Goal: Obtain resource: Obtain resource

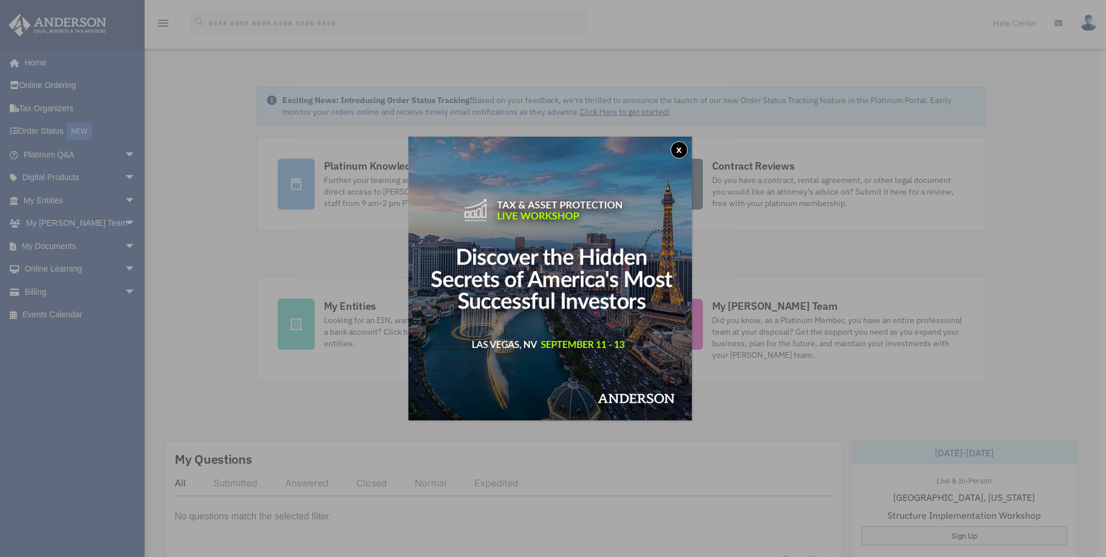
click at [683, 147] on button "x" at bounding box center [679, 149] width 17 height 17
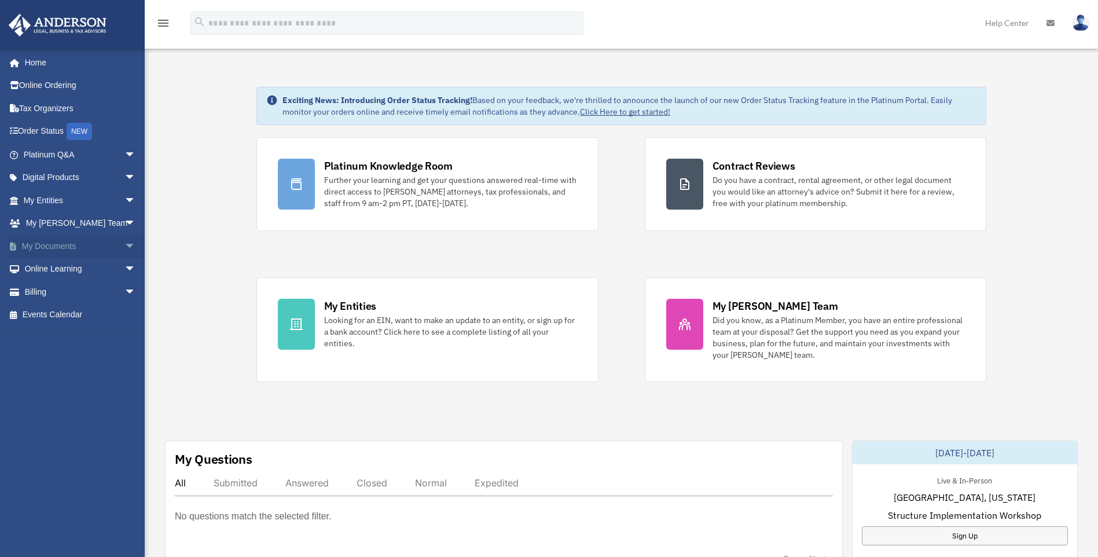
click at [38, 243] on link "My Documents arrow_drop_down" at bounding box center [80, 245] width 145 height 23
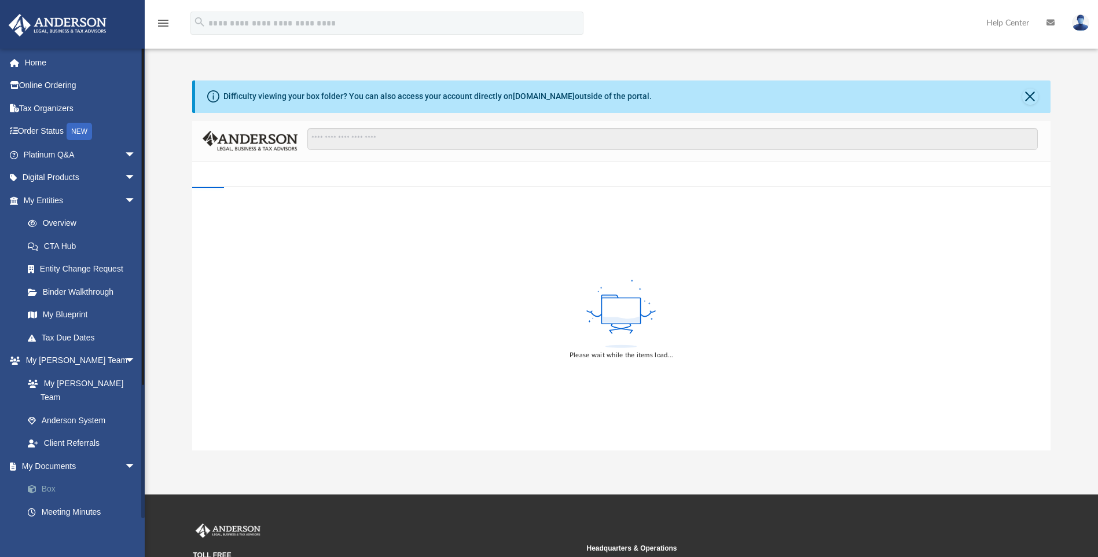
click at [49, 477] on link "Box" at bounding box center [84, 488] width 137 height 23
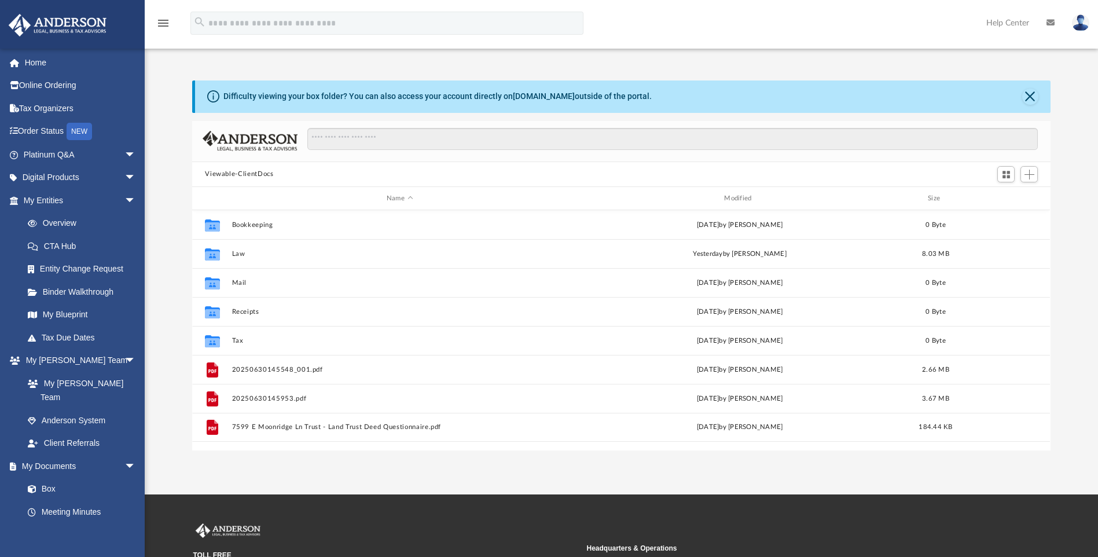
scroll to position [255, 849]
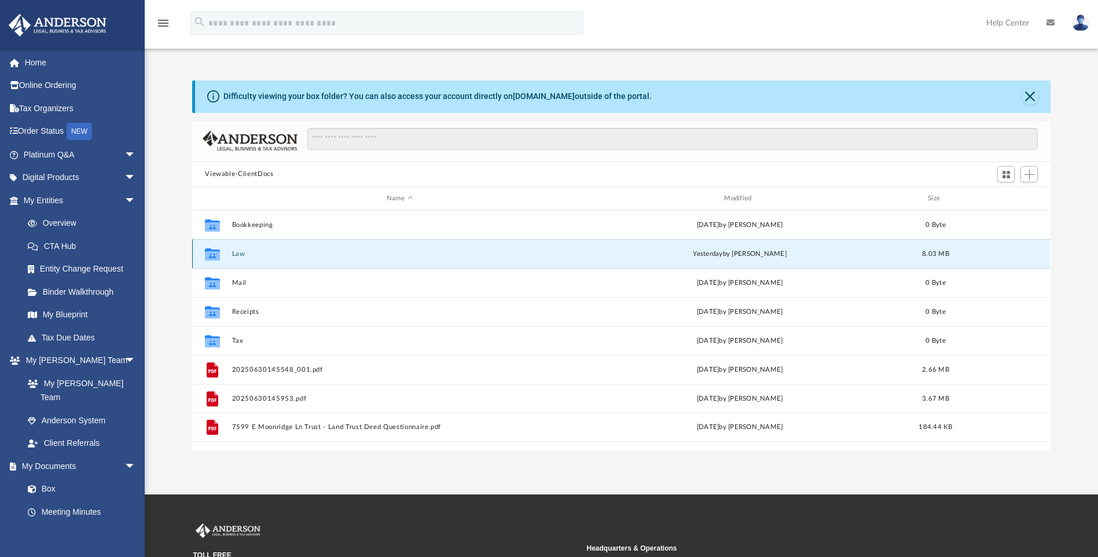
click at [236, 251] on button "Law" at bounding box center [399, 254] width 335 height 8
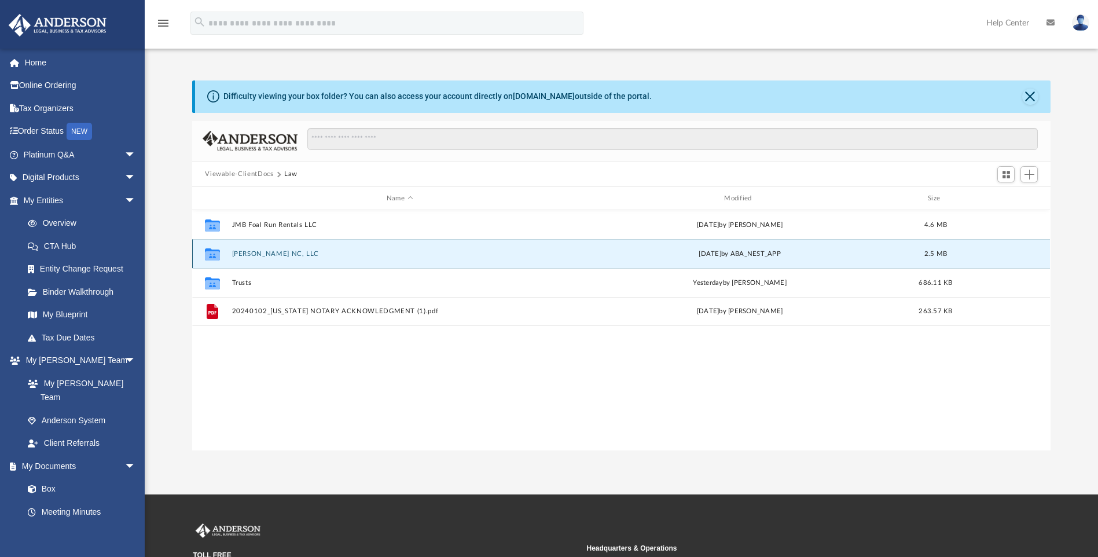
click at [260, 254] on button "[PERSON_NAME] NC, LLC" at bounding box center [399, 254] width 335 height 8
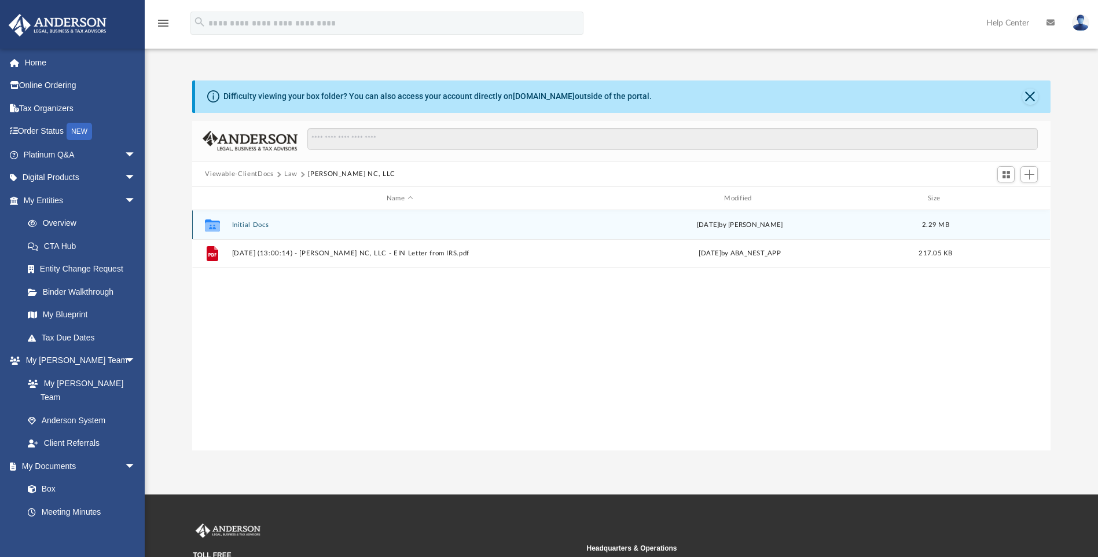
click at [237, 223] on button "Initial Docs" at bounding box center [399, 225] width 335 height 8
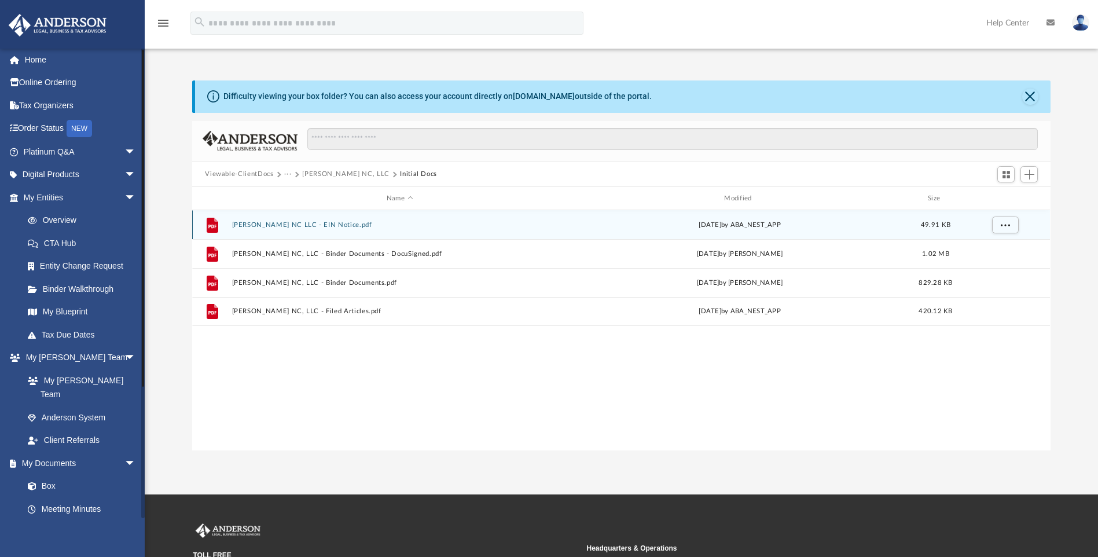
scroll to position [0, 0]
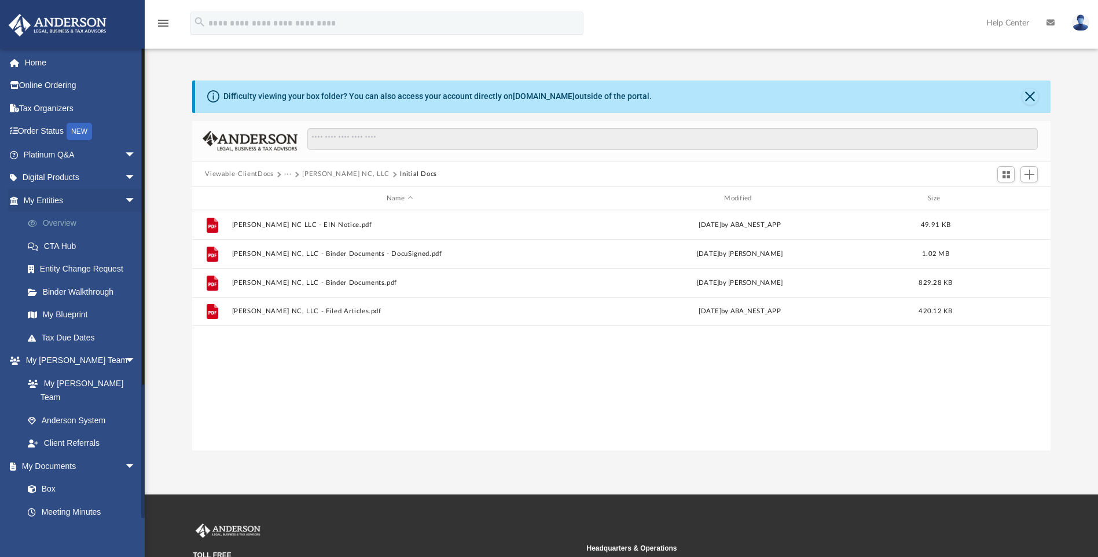
click at [65, 222] on link "Overview" at bounding box center [84, 223] width 137 height 23
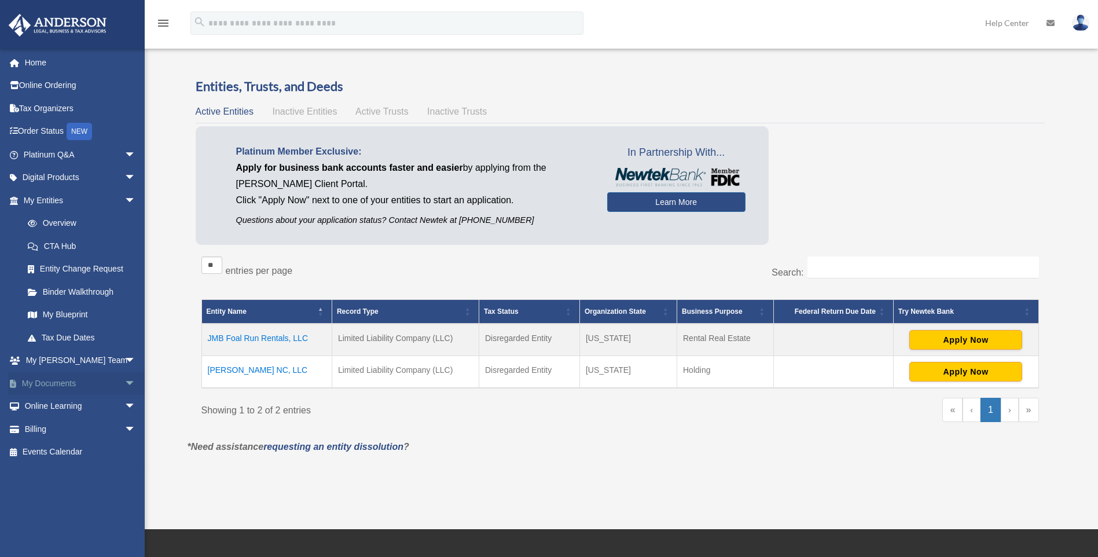
click at [38, 382] on link "My Documents arrow_drop_down" at bounding box center [80, 383] width 145 height 23
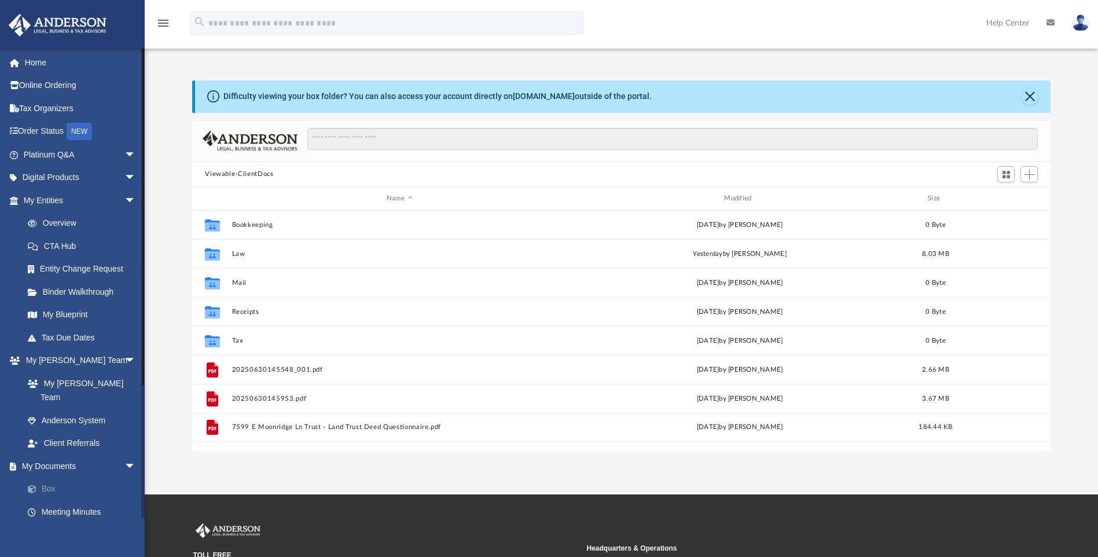
scroll to position [255, 849]
click at [52, 477] on link "Box" at bounding box center [84, 488] width 137 height 23
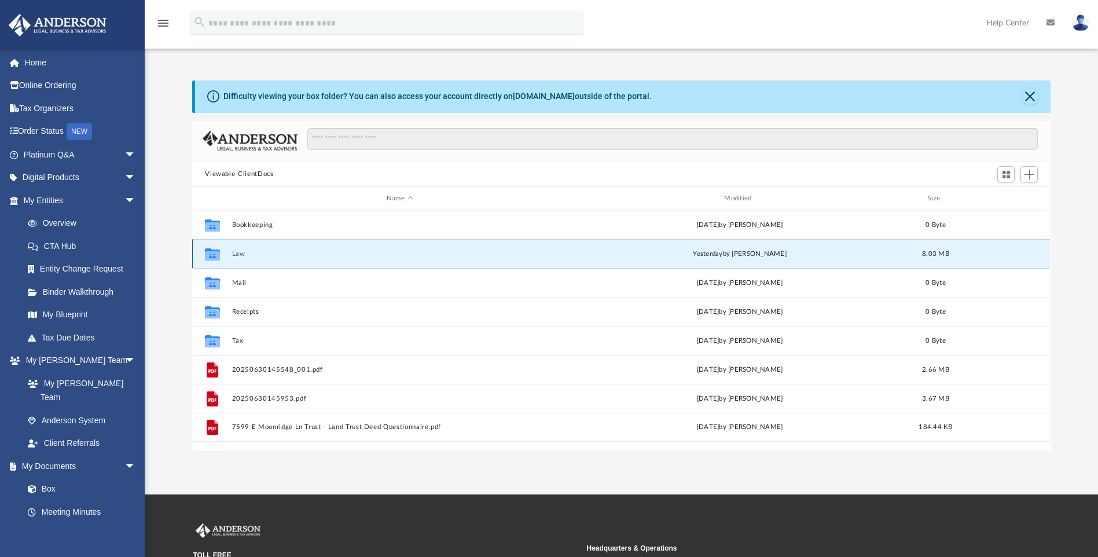
click at [242, 253] on button "Law" at bounding box center [399, 254] width 335 height 8
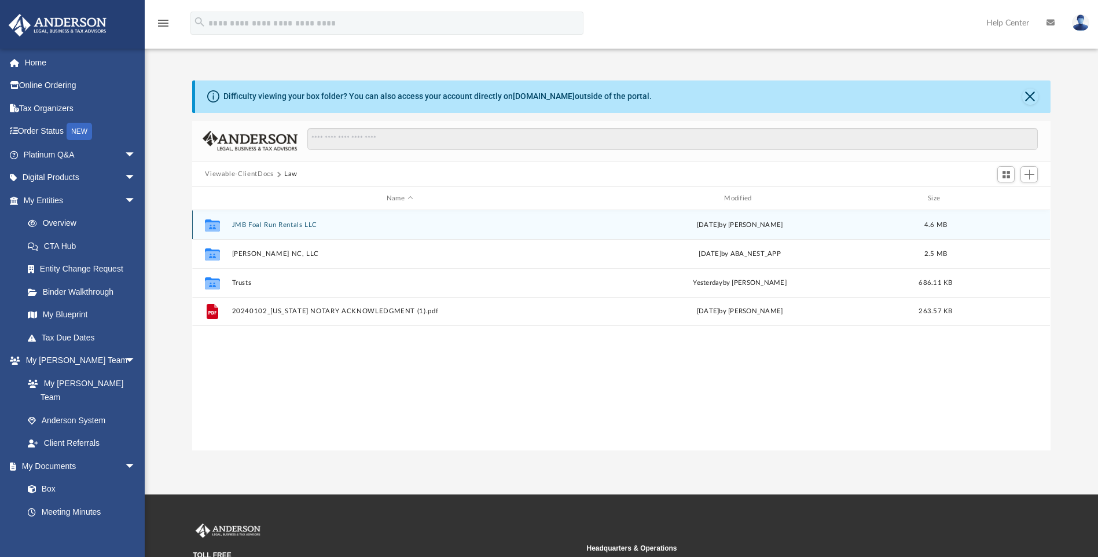
click at [279, 225] on button "JMB Foal Run Rentals LLC" at bounding box center [399, 225] width 335 height 8
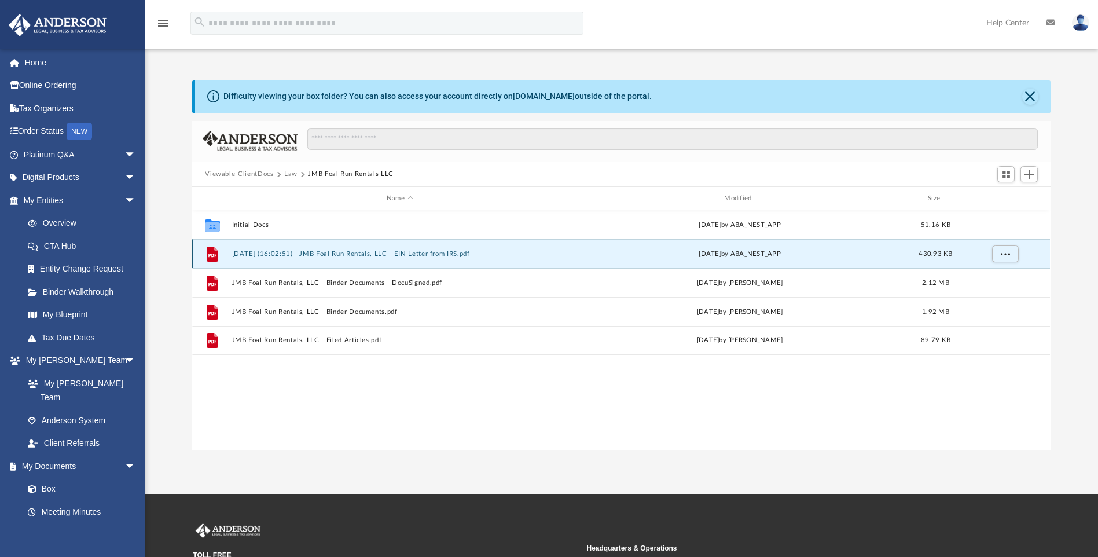
click at [278, 252] on button "2025.06.16 (16:02:51) - JMB Foal Run Rentals, LLC - EIN Letter from IRS.pdf" at bounding box center [399, 254] width 335 height 8
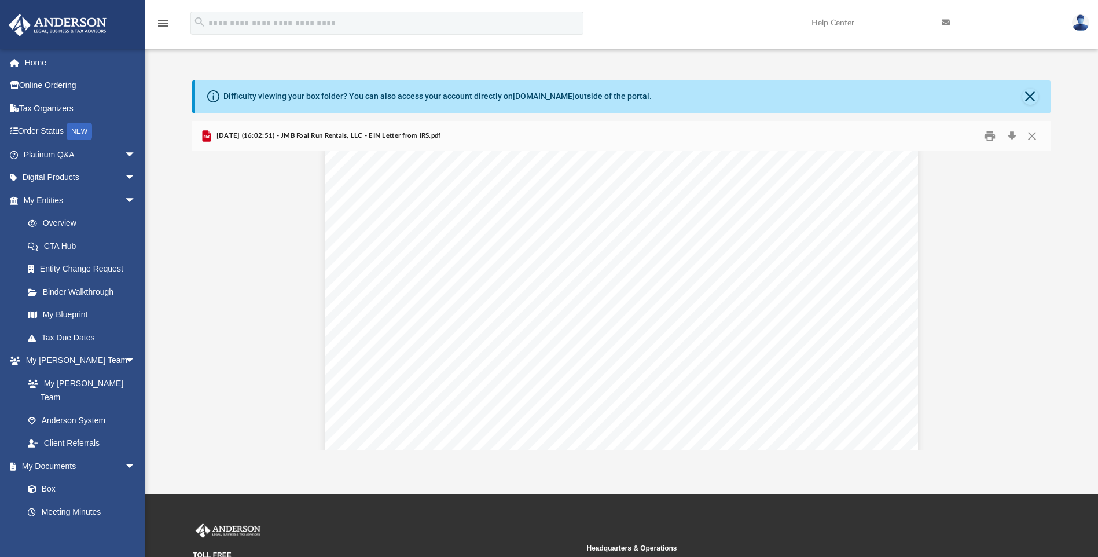
scroll to position [0, 0]
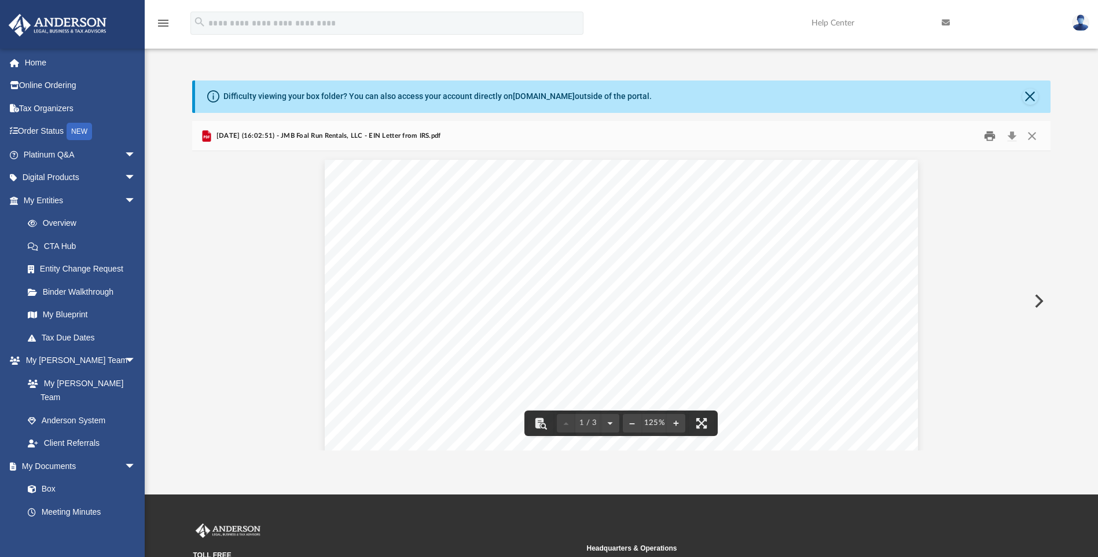
click at [988, 134] on button "Print" at bounding box center [989, 136] width 23 height 18
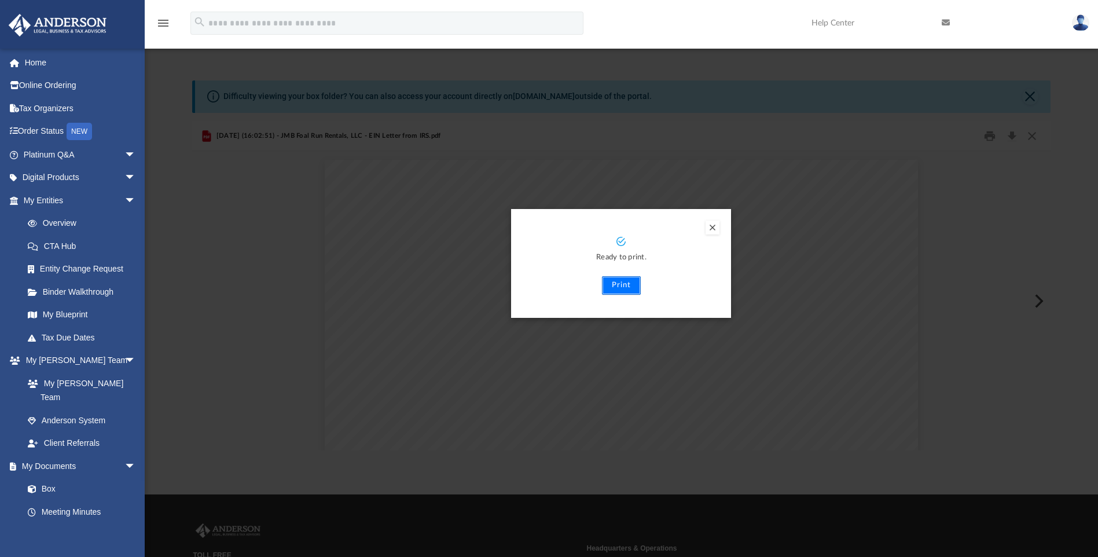
click at [612, 285] on button "Print" at bounding box center [621, 285] width 39 height 19
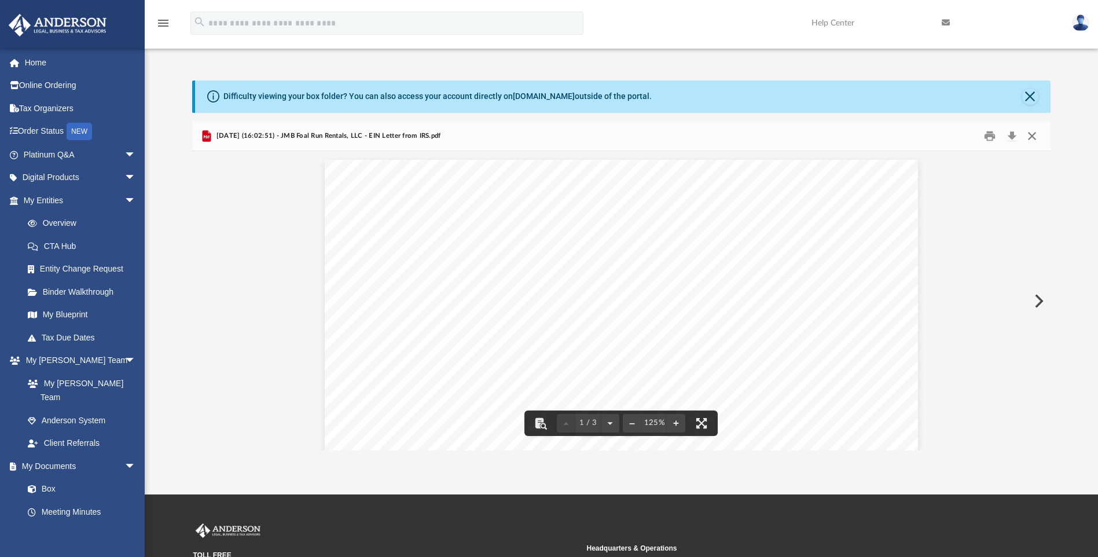
click at [1031, 134] on button "Close" at bounding box center [1031, 136] width 21 height 18
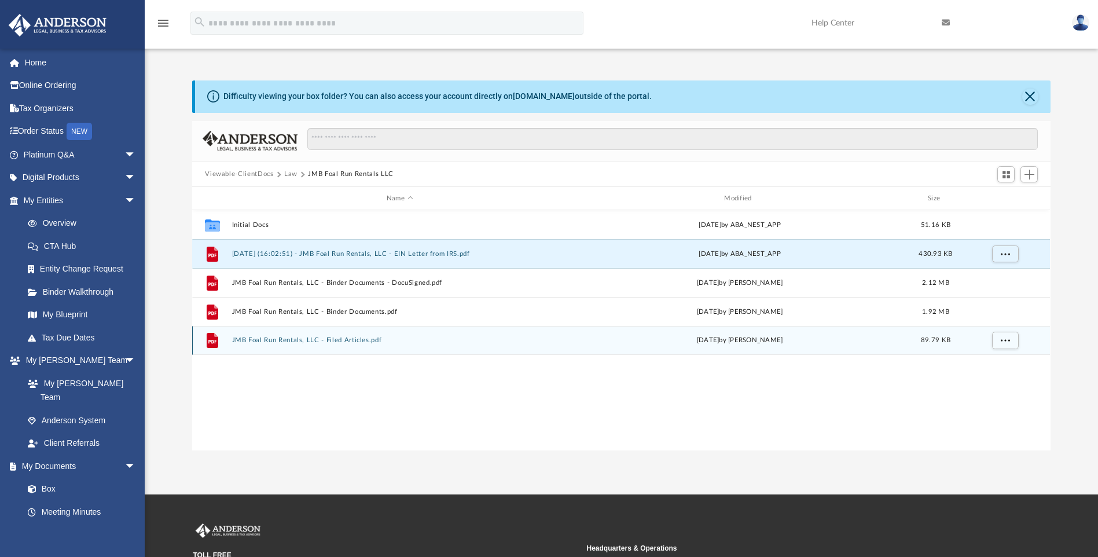
click at [293, 339] on button "JMB Foal Run Rentals, LLC - Filed Articles.pdf" at bounding box center [399, 341] width 335 height 8
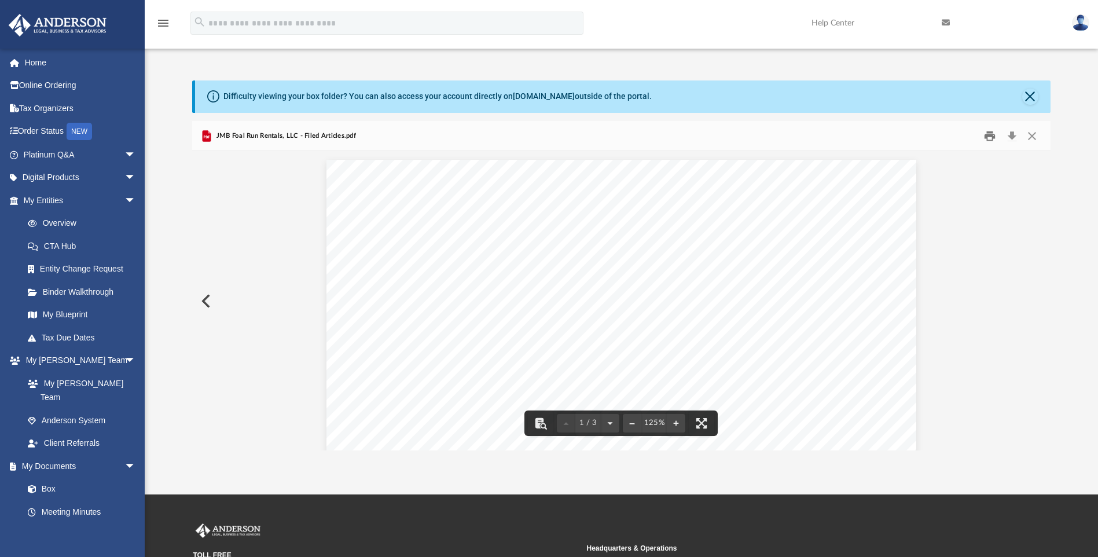
click at [991, 134] on button "Print" at bounding box center [989, 136] width 23 height 18
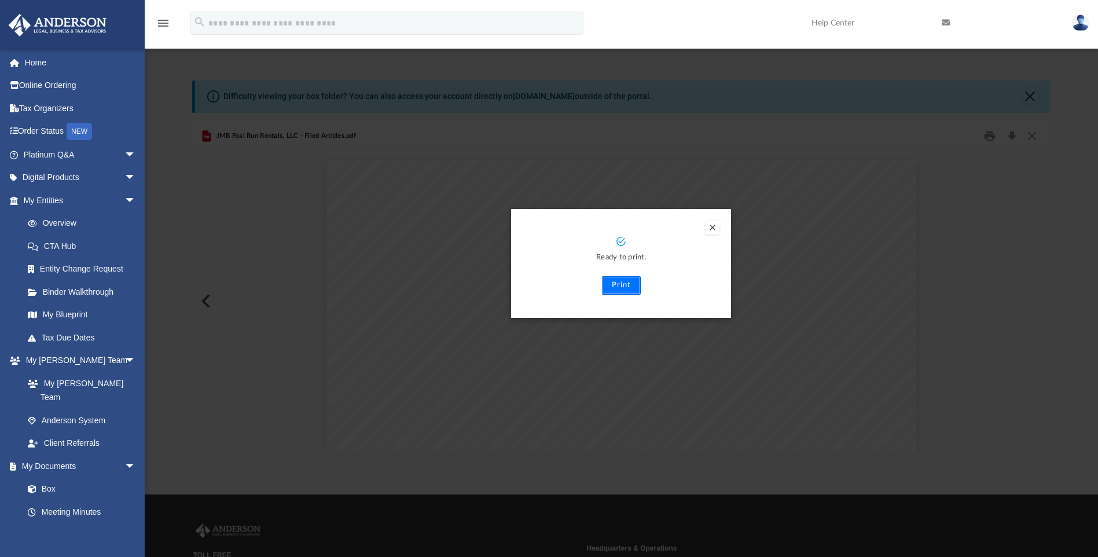
click at [615, 282] on button "Print" at bounding box center [621, 285] width 39 height 19
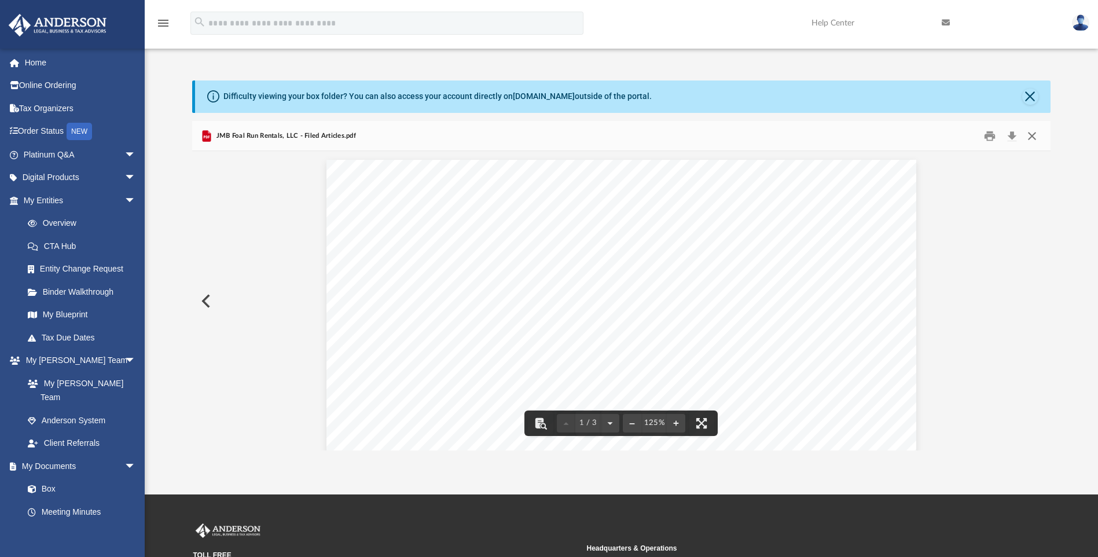
click at [1031, 138] on button "Close" at bounding box center [1031, 136] width 21 height 18
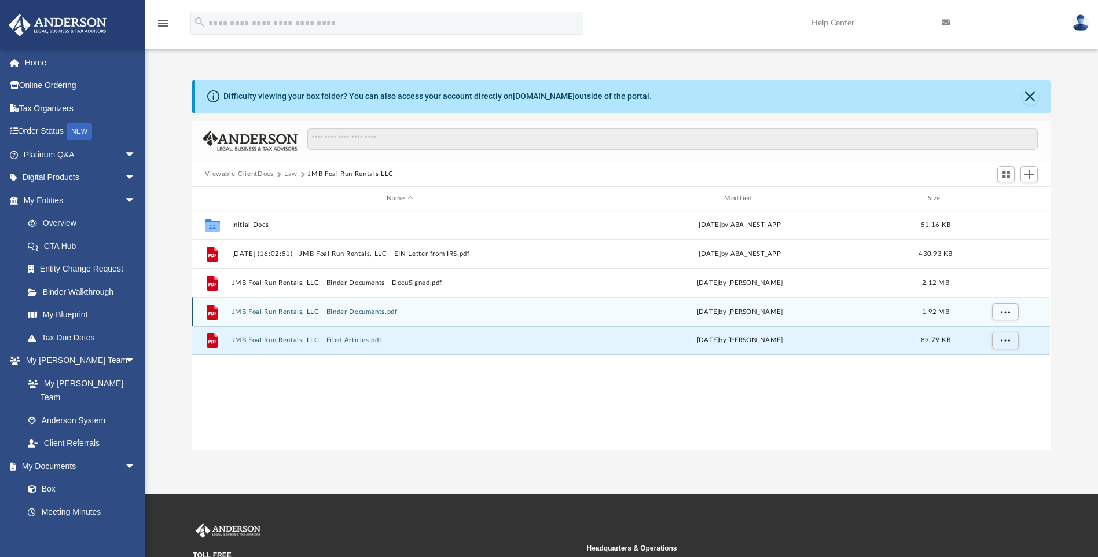
click at [305, 312] on button "JMB Foal Run Rentals, LLC - Binder Documents.pdf" at bounding box center [399, 312] width 335 height 8
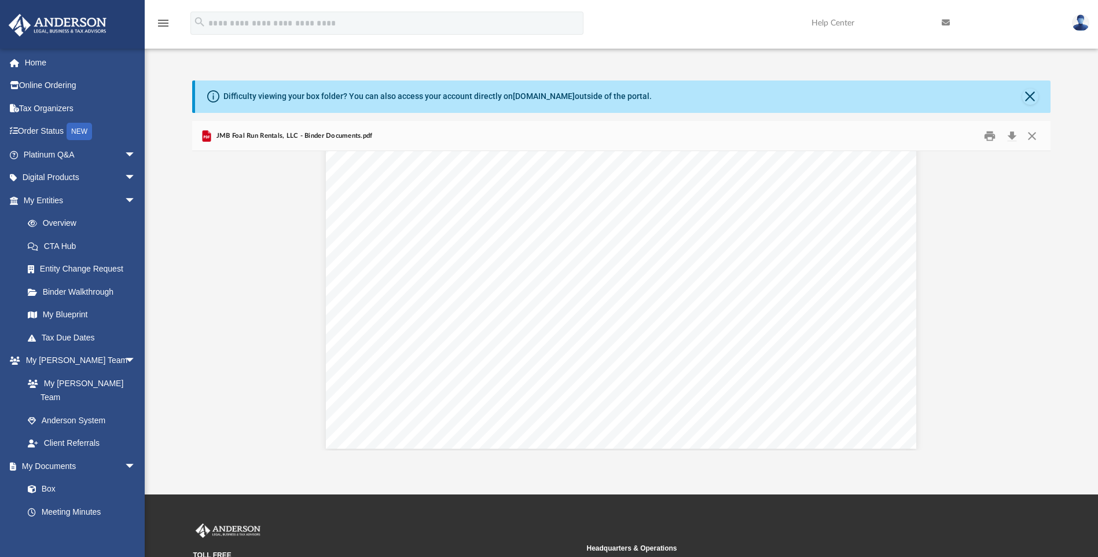
scroll to position [1157, 0]
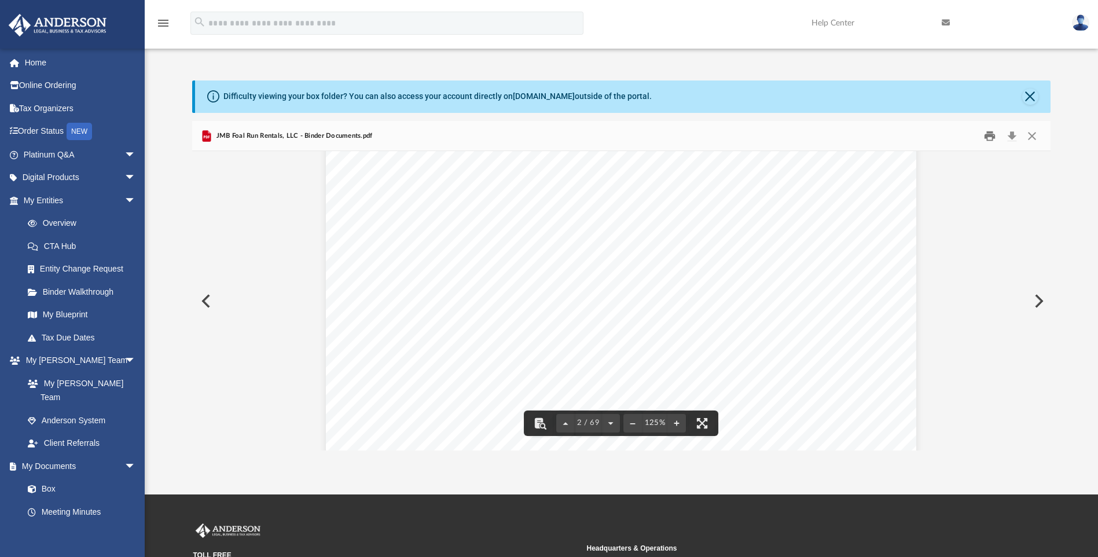
click at [987, 138] on button "Print" at bounding box center [989, 136] width 23 height 18
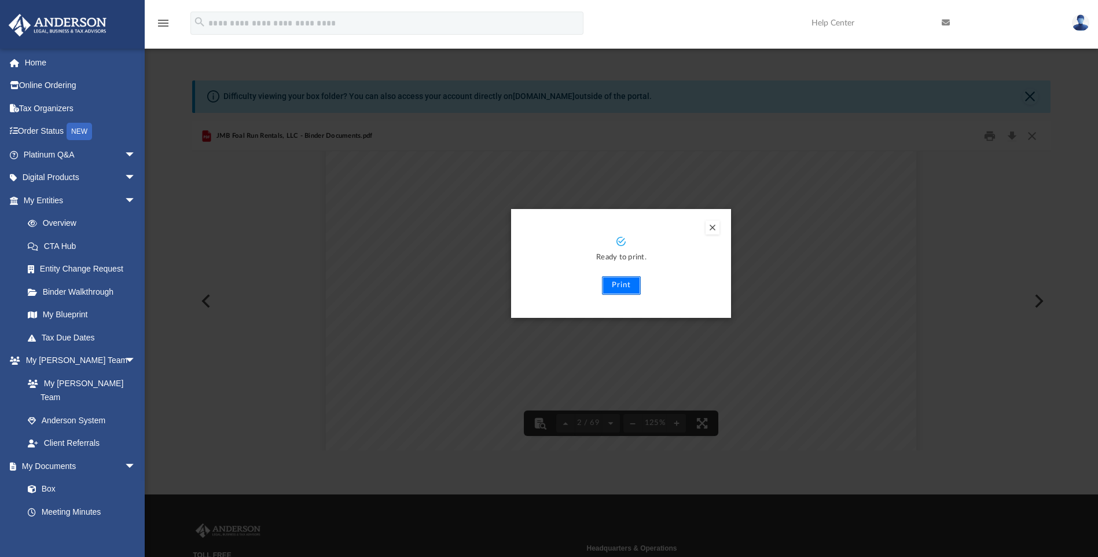
click at [617, 285] on button "Print" at bounding box center [621, 285] width 39 height 19
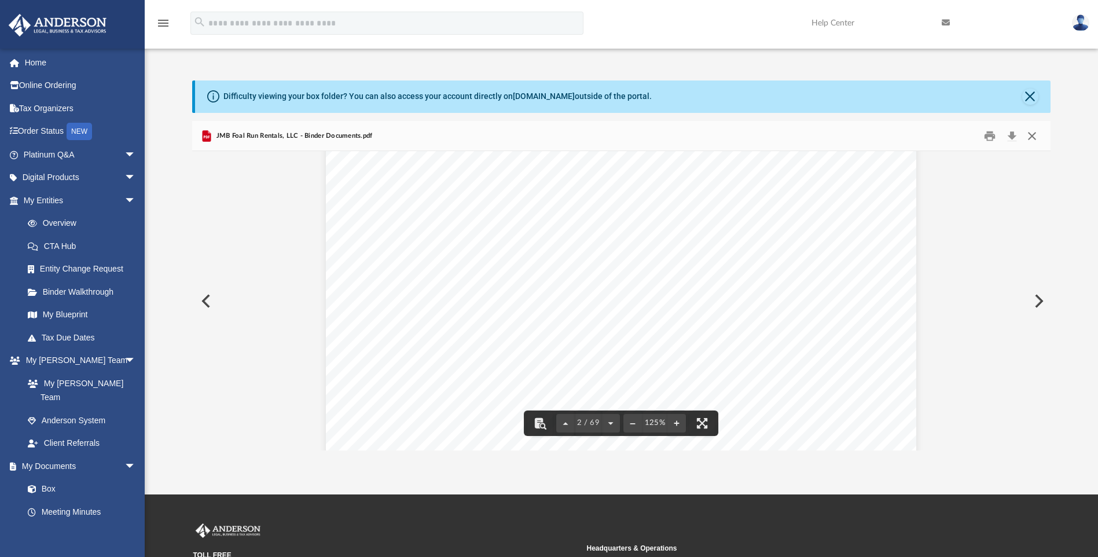
click at [1025, 135] on button "Close" at bounding box center [1031, 136] width 21 height 18
